Goal: Obtain resource: Download file/media

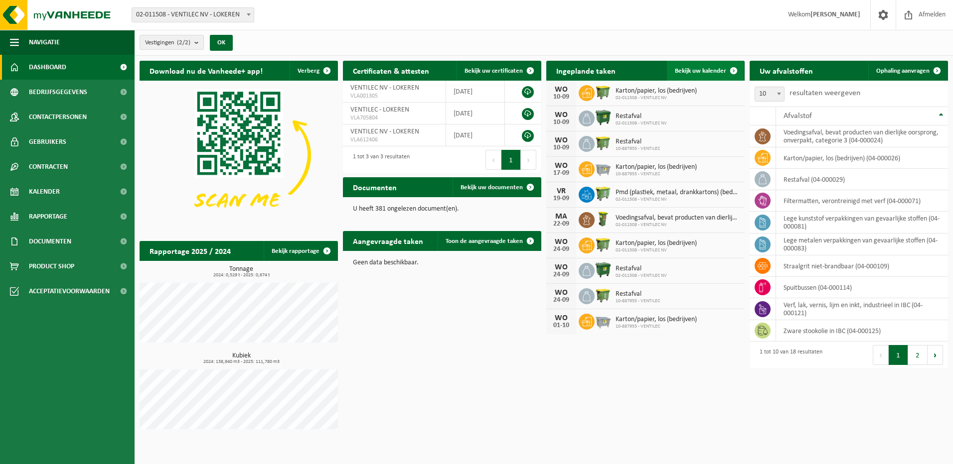
click at [700, 72] on span "Bekijk uw kalender" at bounding box center [700, 71] width 51 height 6
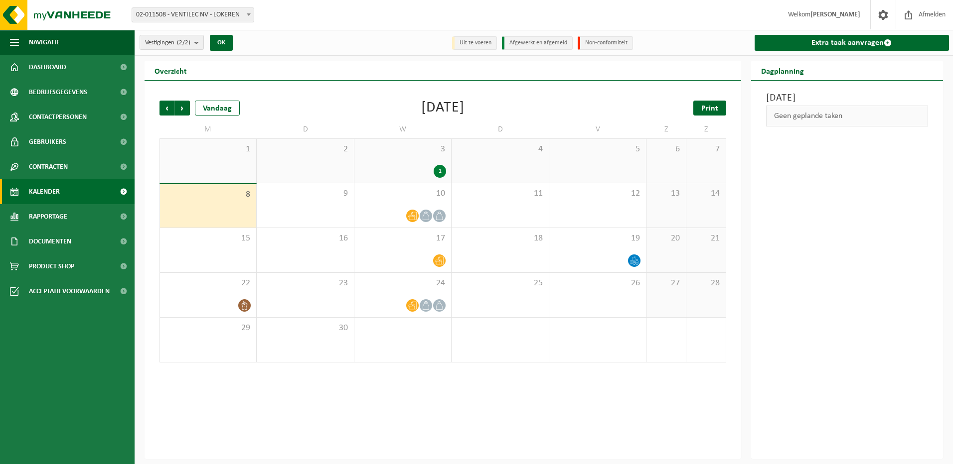
click at [703, 105] on span "Print" at bounding box center [709, 109] width 17 height 8
click at [180, 111] on span "Volgende" at bounding box center [182, 108] width 15 height 15
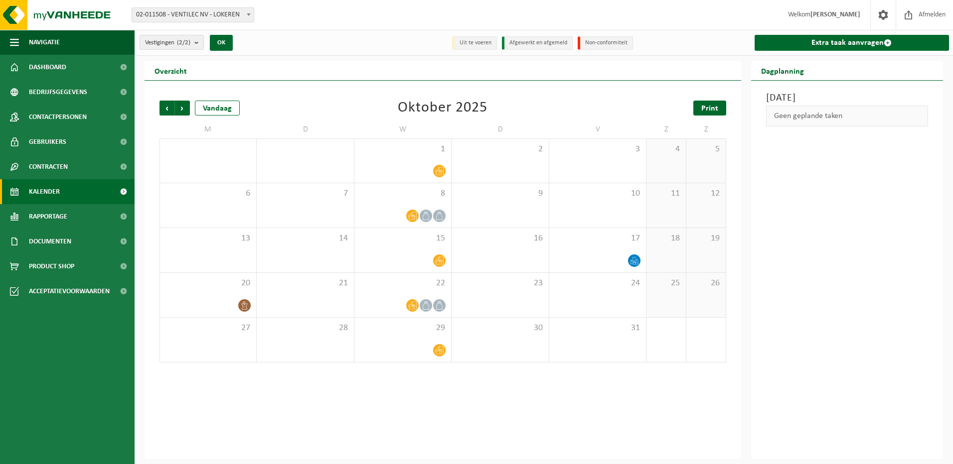
click at [706, 111] on span "Print" at bounding box center [709, 109] width 17 height 8
click at [937, 15] on span "Afmelden" at bounding box center [932, 14] width 32 height 29
